Goal: Find contact information: Find contact information

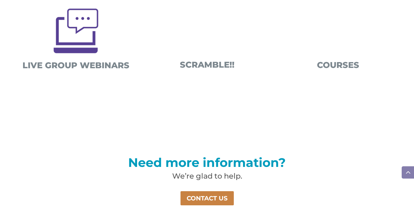
scroll to position [448, 0]
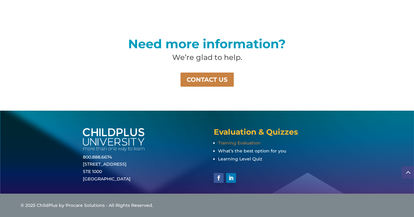
click at [225, 143] on span "Training Evaluation" at bounding box center [239, 143] width 43 height 6
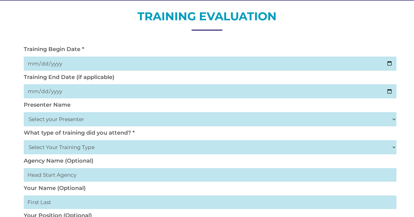
scroll to position [72, 0]
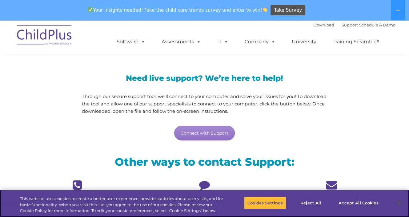
scroll to position [42, 0]
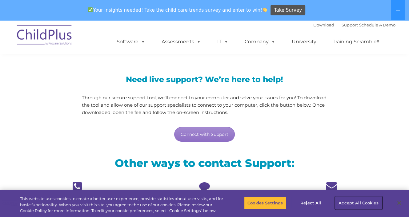
click at [350, 202] on button "Accept All Cookies" at bounding box center [358, 203] width 47 height 13
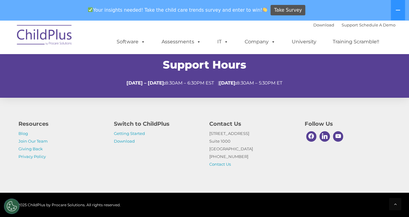
scroll to position [253, 0]
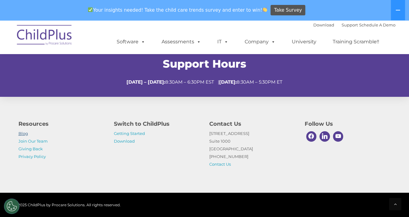
click at [21, 136] on link "Blog" at bounding box center [23, 133] width 10 height 5
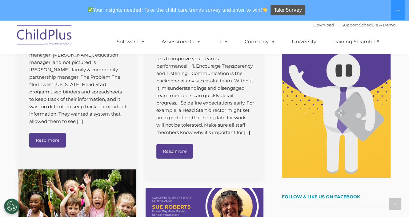
scroll to position [266, 0]
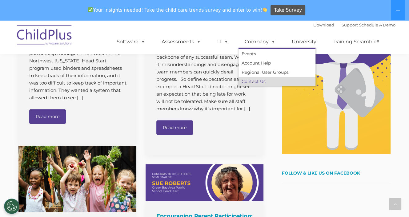
click at [256, 82] on link "Contact Us" at bounding box center [277, 81] width 77 height 9
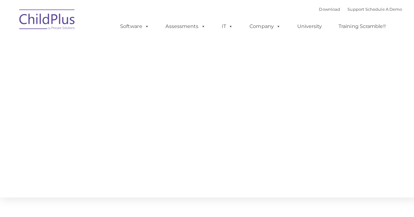
type input ""
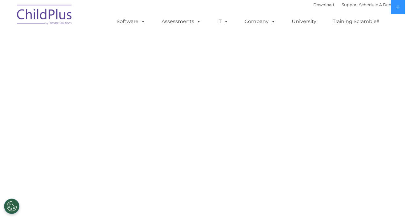
select select "MEDIUM"
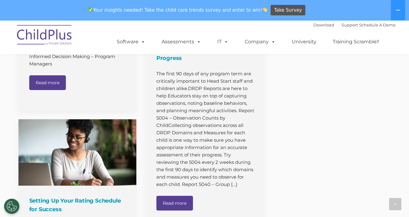
scroll to position [4255, 0]
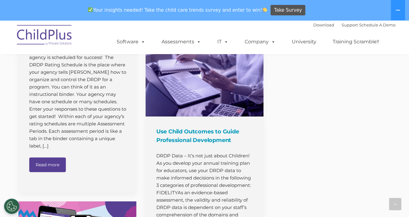
drag, startPoint x: 185, startPoint y: 26, endPoint x: 238, endPoint y: 23, distance: 53.4
click at [185, 26] on div "Download Support | Schedule A Demo  MENU MENU Software ChildPlus: The original…" at bounding box center [249, 37] width 291 height 34
